Goal: Transaction & Acquisition: Purchase product/service

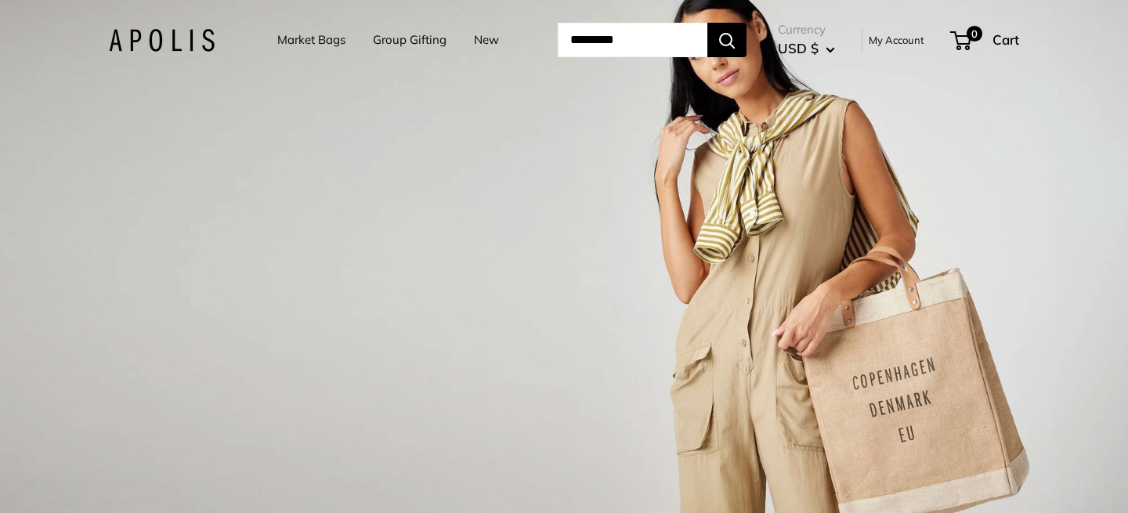
click at [303, 33] on link "Market Bags" at bounding box center [311, 40] width 68 height 22
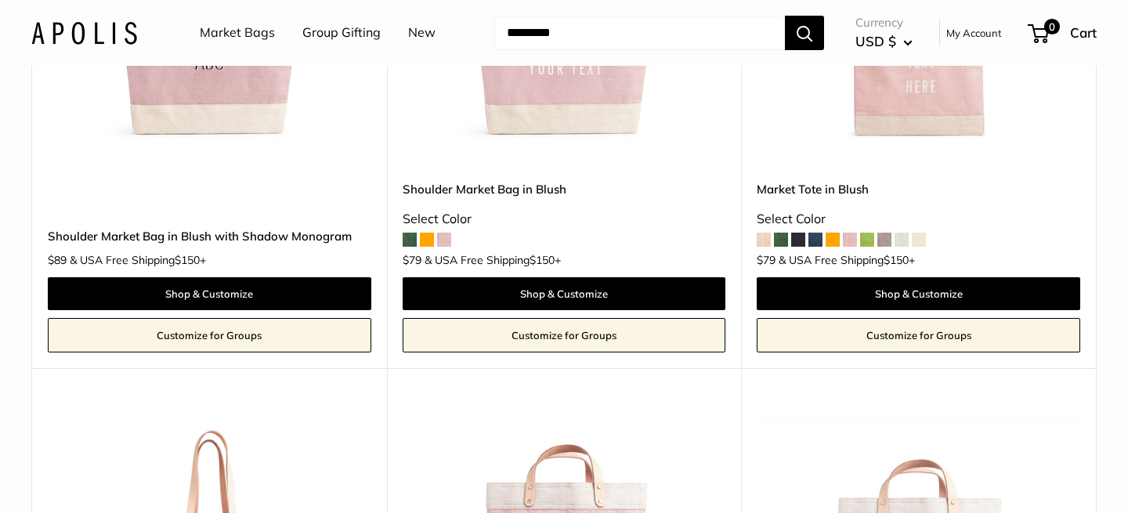
scroll to position [2610, 0]
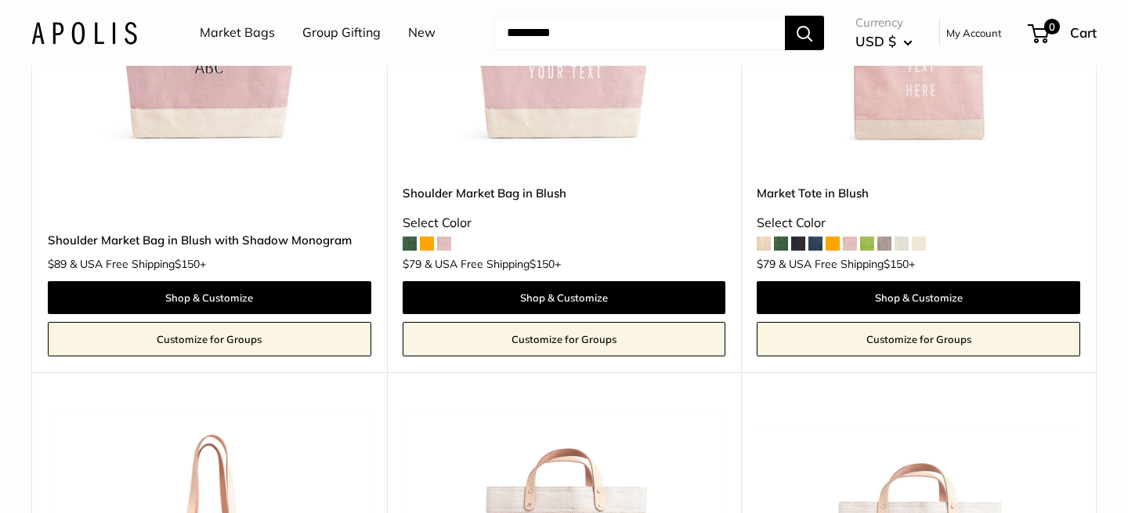
click at [426, 241] on span at bounding box center [427, 244] width 14 height 14
